Goal: Task Accomplishment & Management: Complete application form

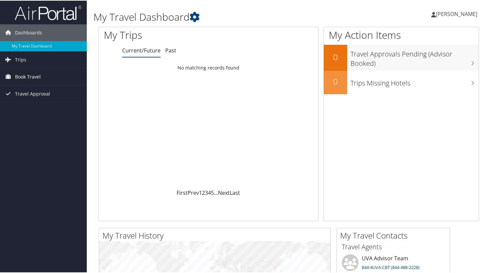
click at [29, 74] on span "Book Travel" at bounding box center [28, 76] width 26 height 17
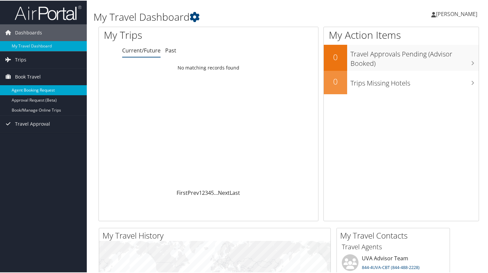
click at [32, 87] on link "Agent Booking Request" at bounding box center [43, 89] width 87 height 10
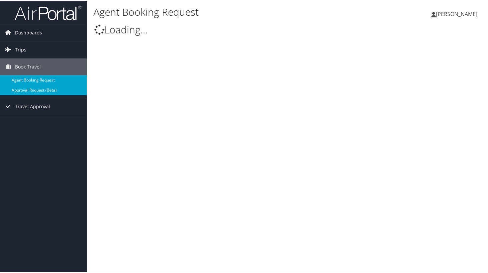
select select "[EMAIL_ADDRESS][DOMAIN_NAME]"
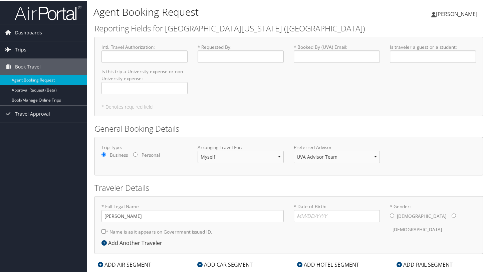
click at [123, 63] on div "Intl. Travel Authorization : Required" at bounding box center [144, 55] width 96 height 24
click at [151, 60] on input "Intl. Travel Authorization : Required" at bounding box center [144, 56] width 86 height 12
click at [160, 87] on input "Is this trip a University expense or non-University expense : Required" at bounding box center [144, 87] width 86 height 12
click at [231, 155] on select "Myself Another Traveler Guest Traveler" at bounding box center [240, 156] width 86 height 12
click at [327, 154] on select "UVA Advisor Team" at bounding box center [337, 156] width 86 height 12
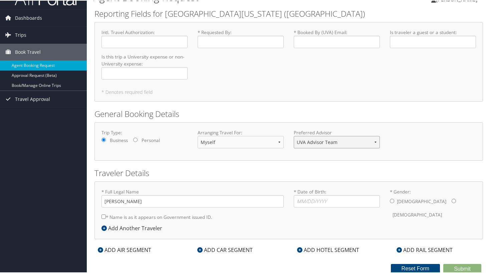
scroll to position [14, 0]
